Goal: Find specific page/section: Find specific page/section

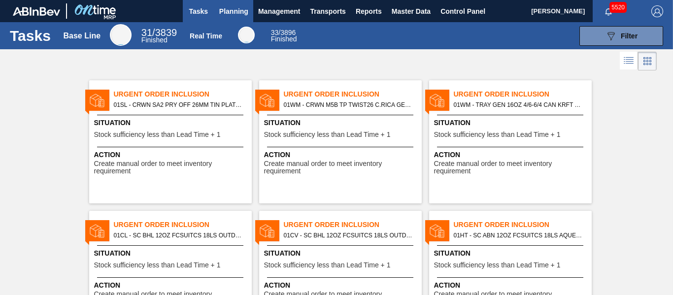
click at [232, 9] on span "Planning" at bounding box center [233, 11] width 29 height 12
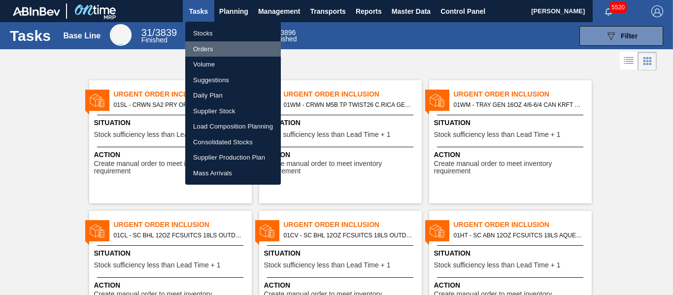
click at [208, 47] on li "Orders" at bounding box center [233, 49] width 96 height 16
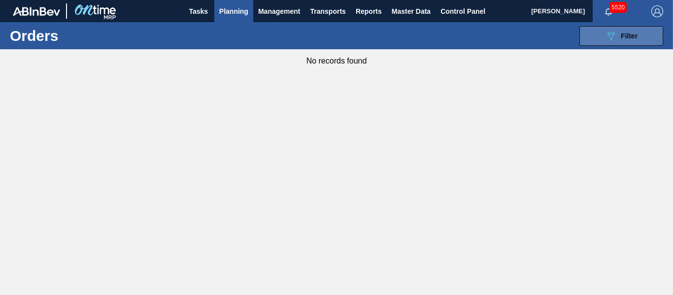
click at [619, 37] on div "089F7B8B-B2A5-4AFE-B5C0-19BA573D28AC Filter" at bounding box center [621, 36] width 32 height 12
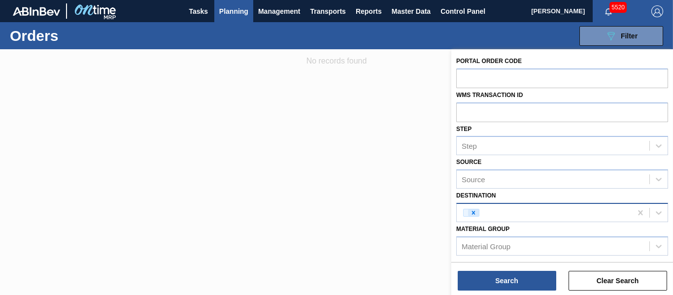
click at [474, 209] on icon at bounding box center [473, 212] width 7 height 7
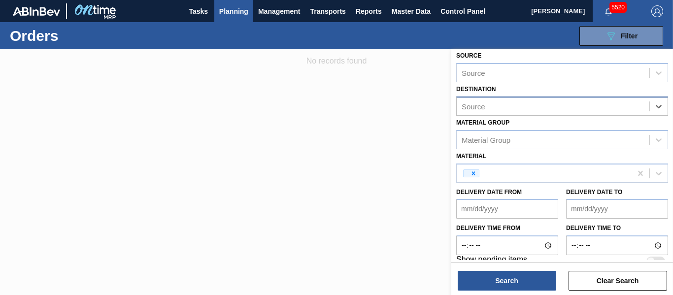
scroll to position [118, 0]
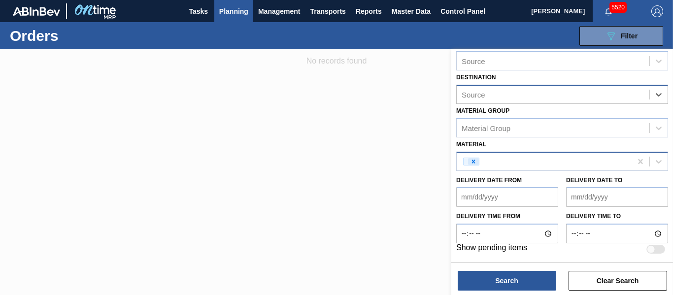
click at [474, 162] on icon at bounding box center [473, 161] width 7 height 7
click at [474, 162] on div "Material" at bounding box center [474, 161] width 26 height 8
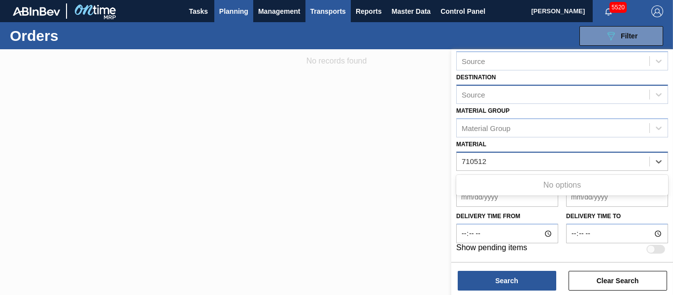
type input "710512"
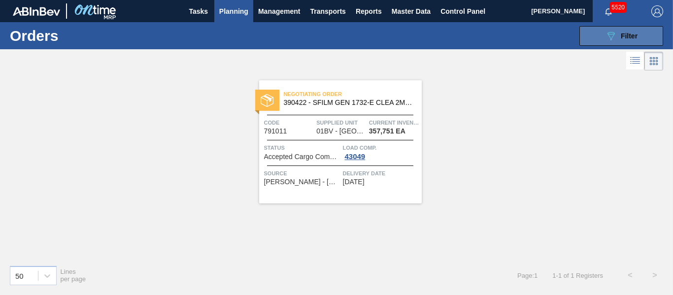
click at [610, 33] on icon "089F7B8B-B2A5-4AFE-B5C0-19BA573D28AC" at bounding box center [611, 36] width 12 height 12
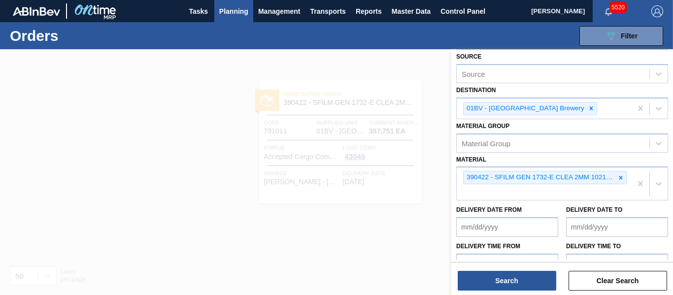
scroll to position [135, 0]
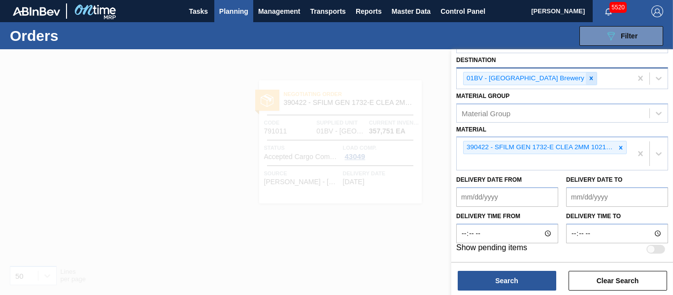
click at [587, 78] on icon at bounding box center [590, 78] width 7 height 7
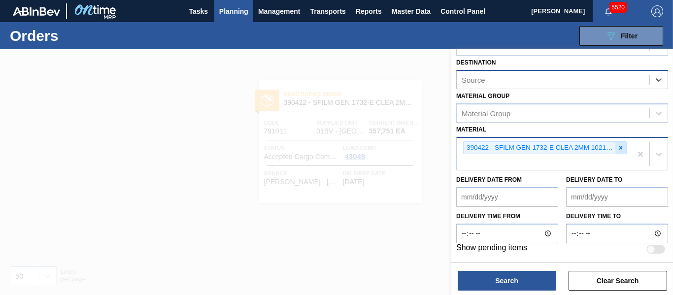
click at [619, 149] on icon at bounding box center [620, 147] width 7 height 7
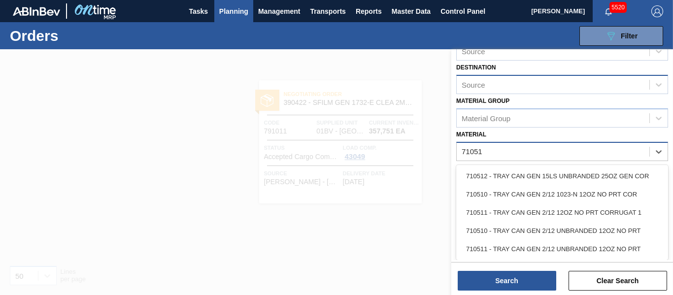
type input "710512"
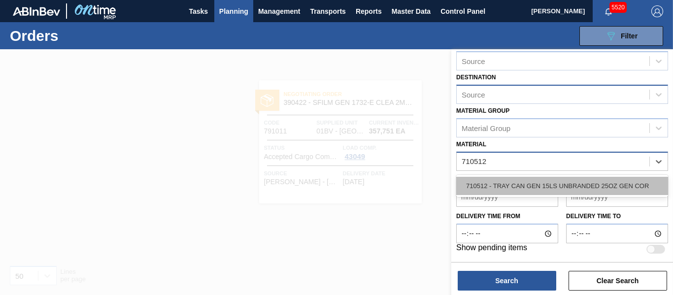
click at [471, 181] on div "710512 - TRAY CAN GEN 15LS UNBRANDED 25OZ GEN COR" at bounding box center [562, 186] width 212 height 18
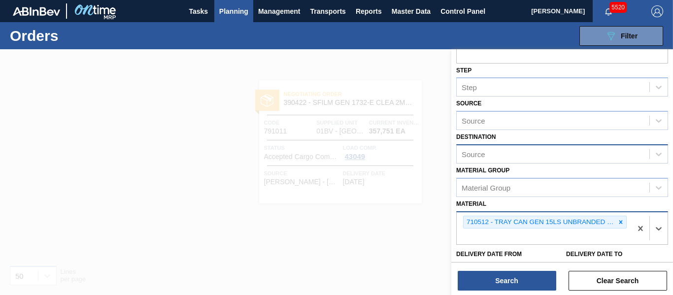
scroll to position [58, 0]
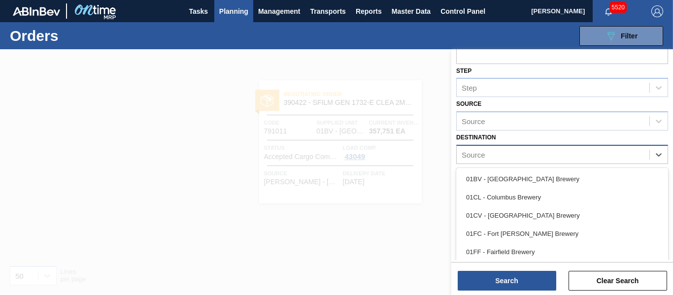
click at [499, 155] on div "Source" at bounding box center [552, 154] width 193 height 14
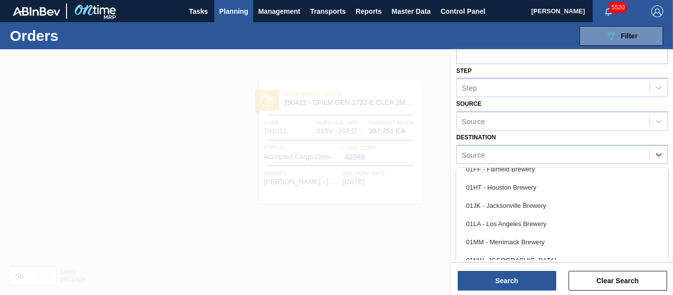
scroll to position [83, 0]
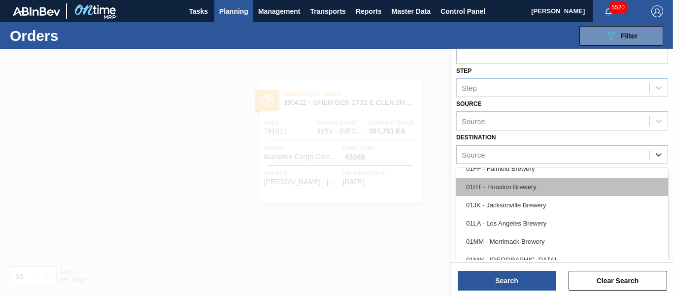
click at [520, 188] on div "01HT - Houston Brewery" at bounding box center [562, 187] width 212 height 18
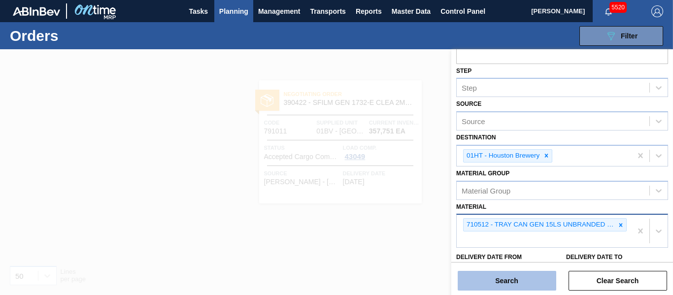
click at [528, 287] on button "Search" at bounding box center [506, 281] width 98 height 20
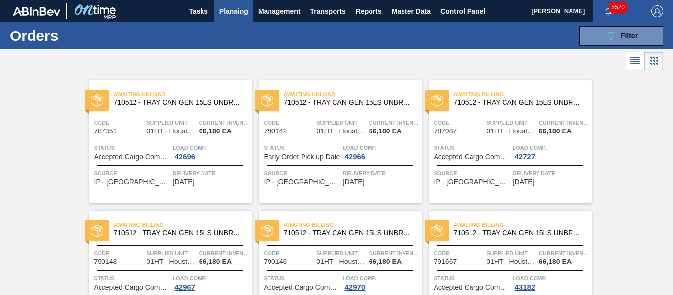
click at [327, 102] on span "710512 - TRAY CAN GEN 15LS UNBRANDED 25OZ GEN COR" at bounding box center [349, 102] width 130 height 7
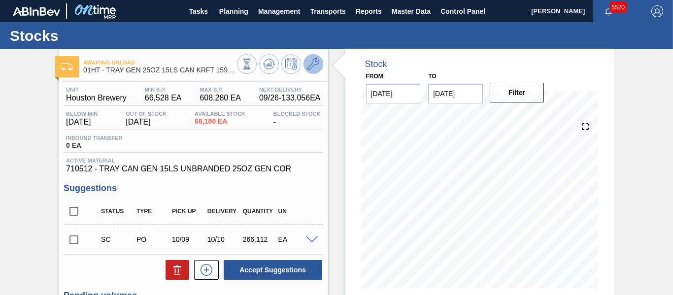
click at [311, 68] on icon at bounding box center [313, 64] width 12 height 12
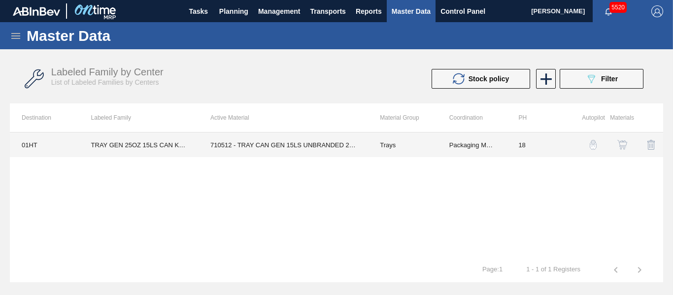
click at [322, 145] on td "710512 - TRAY CAN GEN 15LS UNBRANDED 25OZ GEN COR" at bounding box center [282, 144] width 169 height 25
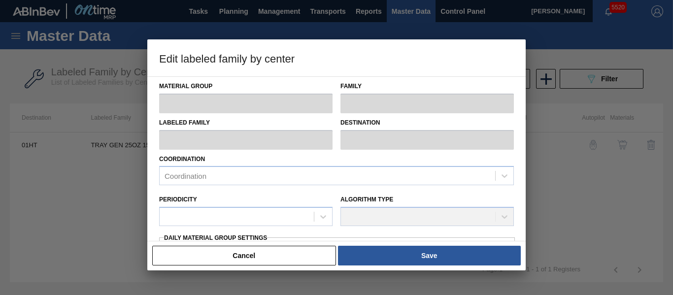
type input "Trays"
type input "TRAY GEN 25OZ 15LS CAN KRFT 1590-J"
type input "01HT - Houston Brewery"
type input "0"
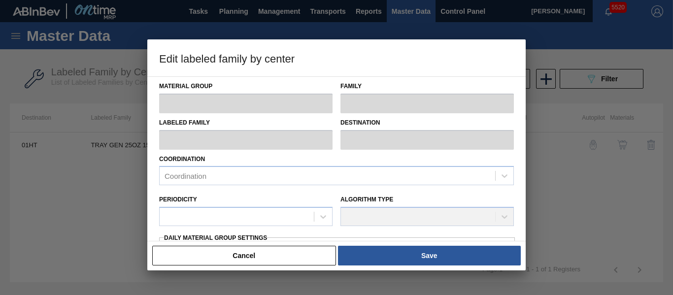
type input "18"
type input "66,528"
type input "608,280"
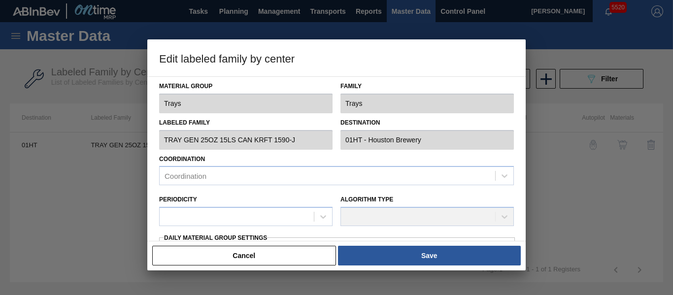
type input "20"
type input "174,878"
checkbox input "true"
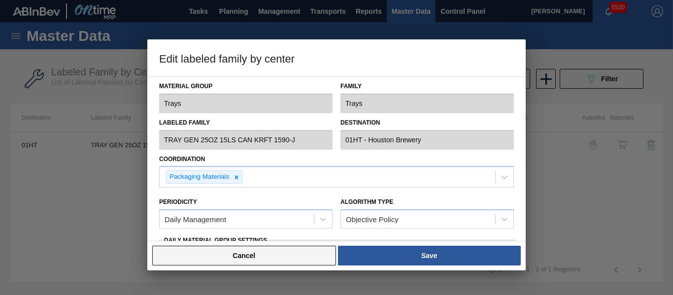
click at [271, 263] on button "Cancel" at bounding box center [244, 256] width 184 height 20
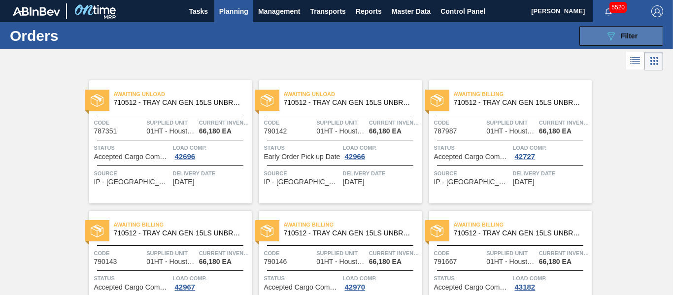
click at [633, 41] on div "089F7B8B-B2A5-4AFE-B5C0-19BA573D28AC Filter" at bounding box center [621, 36] width 32 height 12
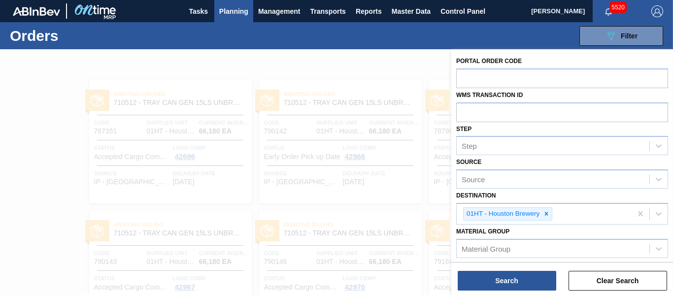
scroll to position [133, 0]
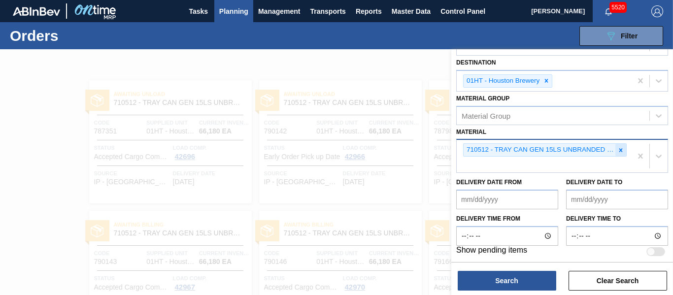
click at [620, 149] on icon at bounding box center [620, 149] width 3 height 3
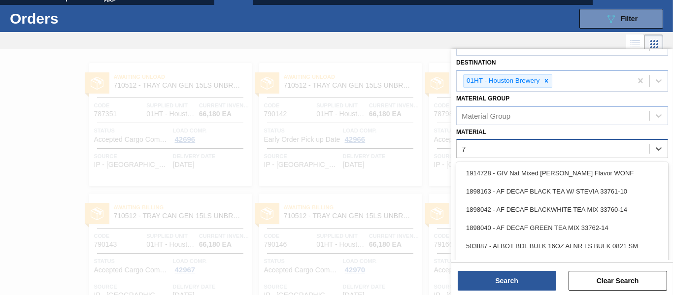
scroll to position [19, 0]
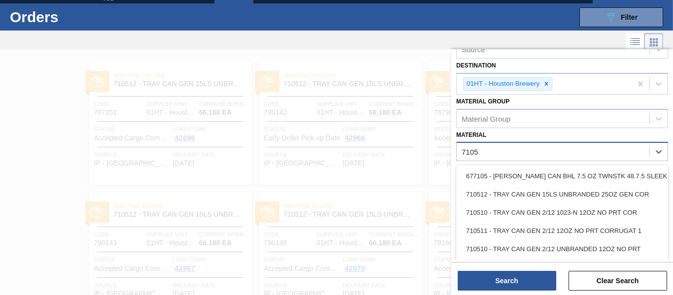
type input "710511"
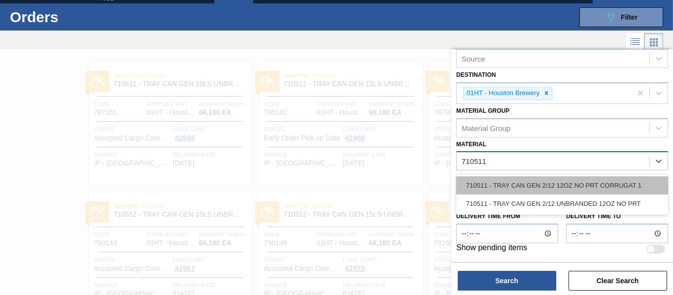
click at [580, 188] on div "710511 - TRAY CAN GEN 2/12 12OZ NO PRT CORRUGAT 1" at bounding box center [562, 185] width 212 height 18
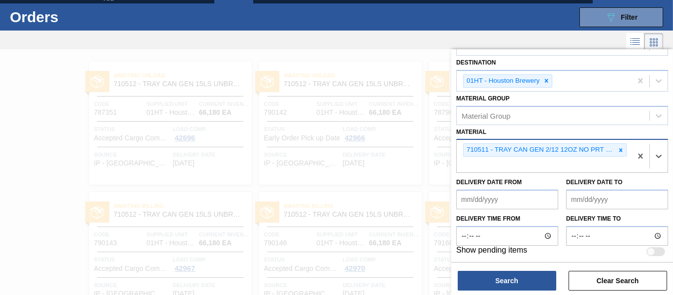
scroll to position [99, 0]
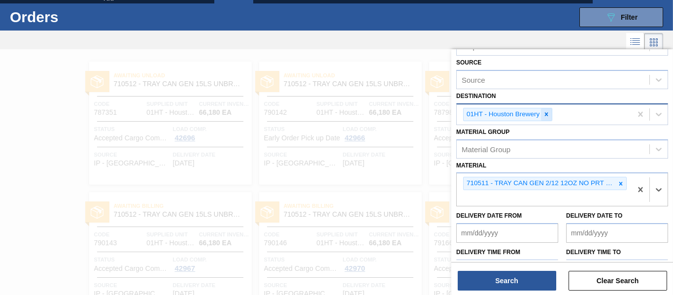
click at [546, 115] on icon at bounding box center [546, 114] width 3 height 3
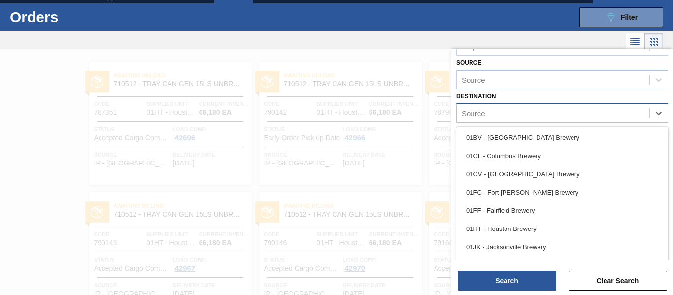
click at [495, 112] on div "Source" at bounding box center [552, 113] width 193 height 14
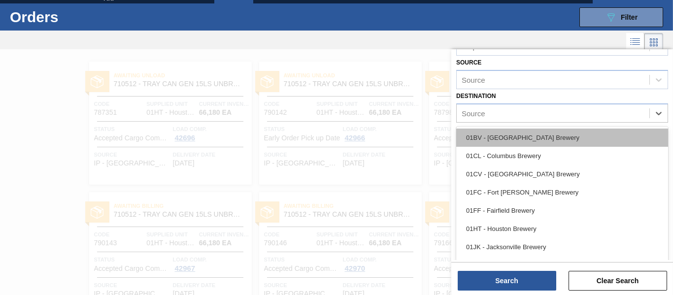
click at [534, 140] on div "01BV - [GEOGRAPHIC_DATA] Brewery" at bounding box center [562, 138] width 212 height 18
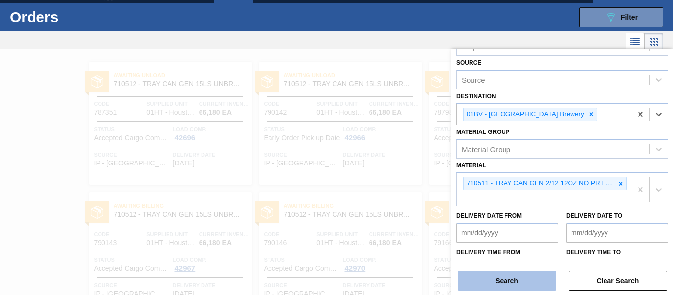
click at [484, 282] on button "Search" at bounding box center [506, 281] width 98 height 20
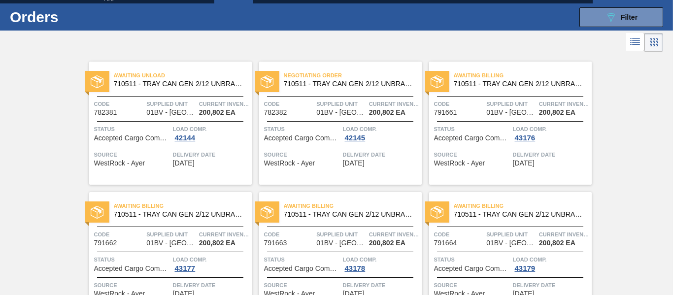
click at [323, 86] on span "710511 - TRAY CAN GEN 2/12 UNBRANDED 12OZ NO PRT" at bounding box center [349, 83] width 130 height 7
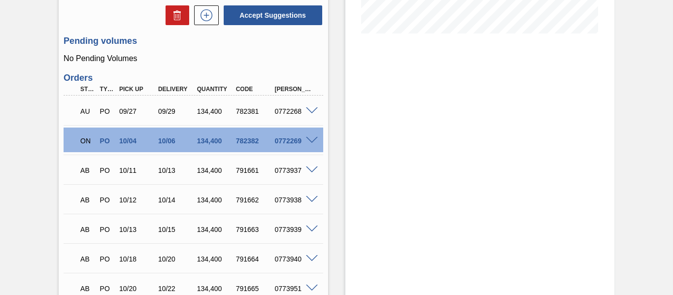
scroll to position [255, 0]
click at [309, 113] on span at bounding box center [312, 110] width 12 height 7
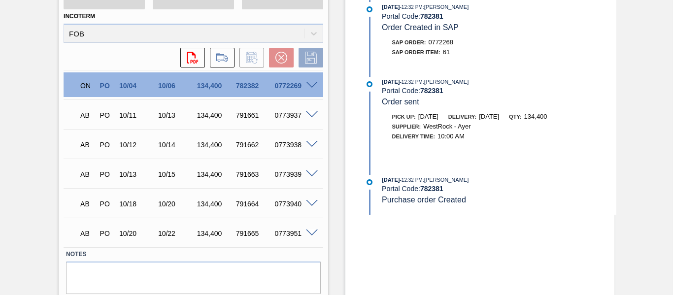
scroll to position [582, 0]
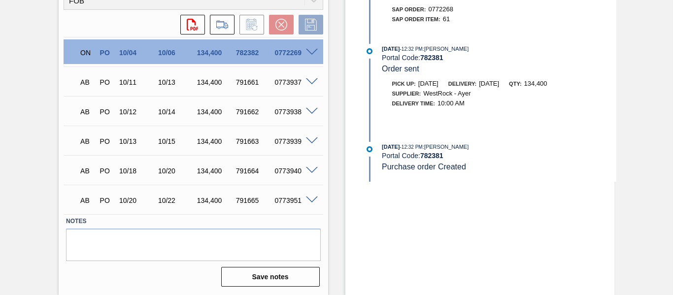
click at [308, 53] on span at bounding box center [312, 52] width 12 height 7
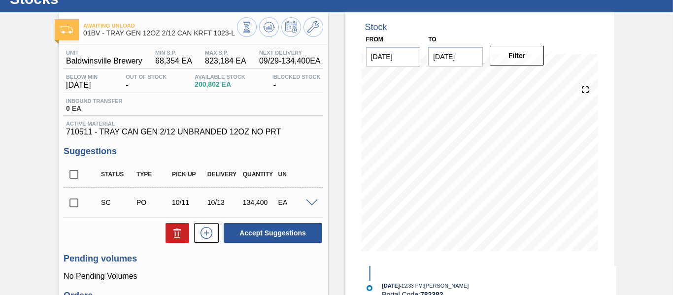
scroll to position [36, 0]
